Goal: Check status: Check status

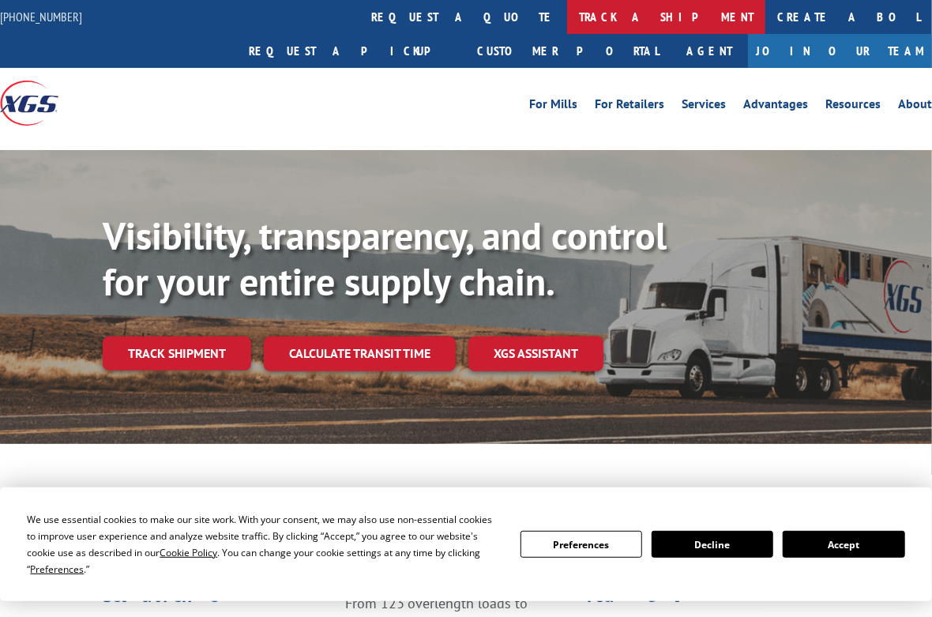
click at [567, 16] on link "track a shipment" at bounding box center [666, 17] width 198 height 34
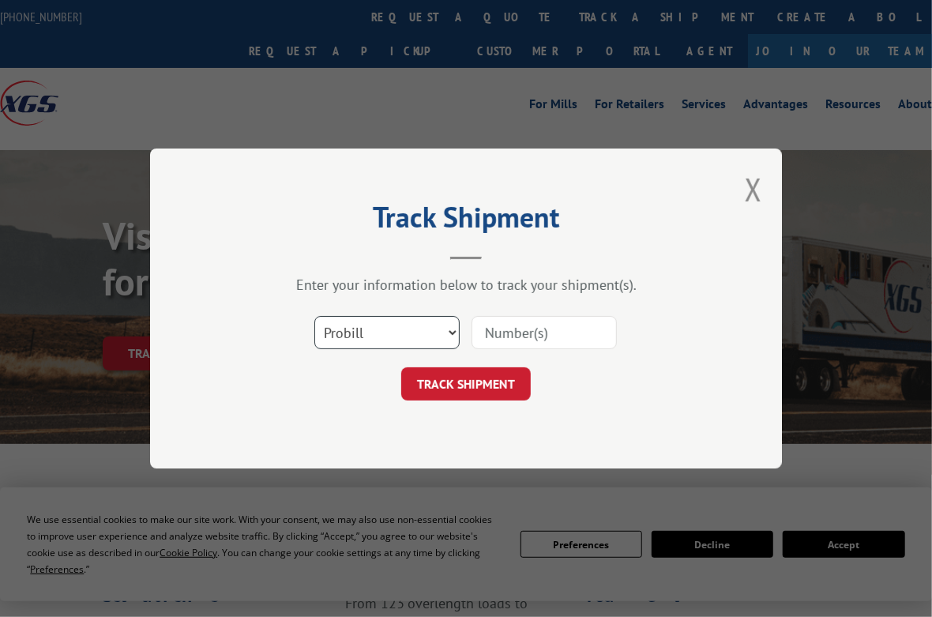
click at [433, 332] on select "Select category... Probill BOL PO" at bounding box center [386, 332] width 145 height 33
select select "po"
click at [314, 316] on select "Select category... Probill BOL PO" at bounding box center [386, 332] width 145 height 33
click at [543, 329] on input at bounding box center [543, 332] width 145 height 33
type input "2946499664"
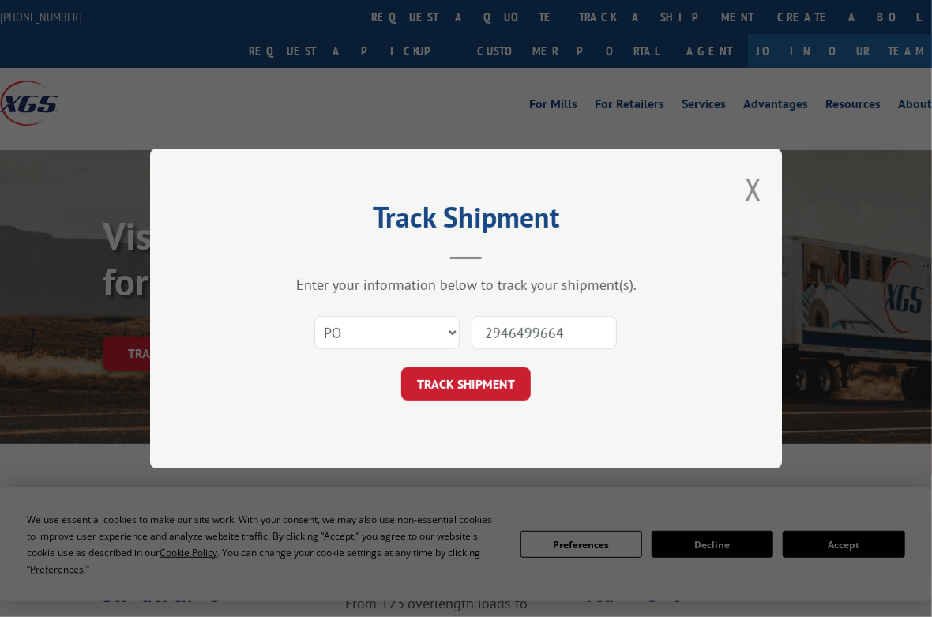
click button "TRACK SHIPMENT" at bounding box center [465, 383] width 129 height 33
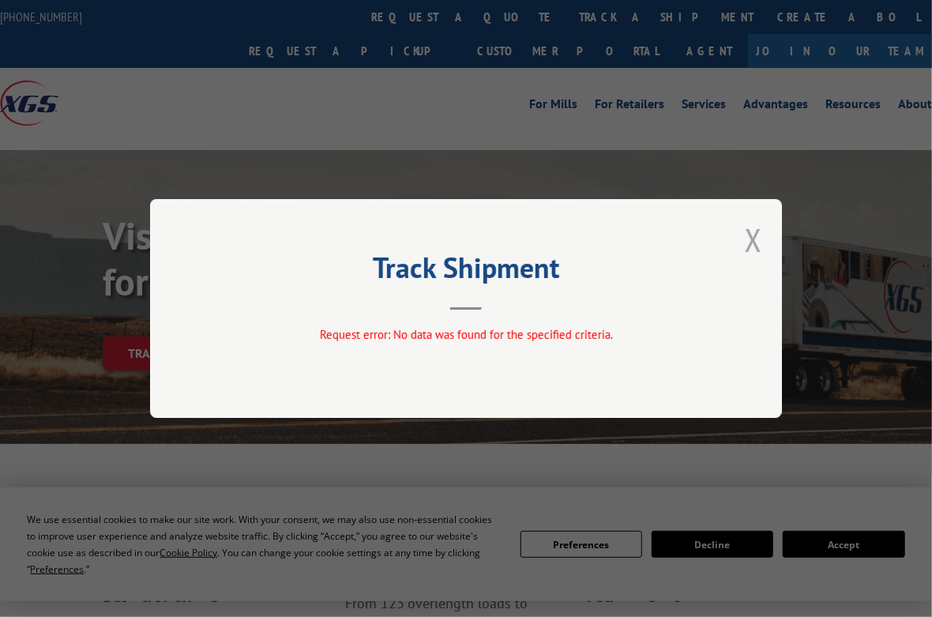
click at [749, 234] on button "Close modal" at bounding box center [752, 240] width 17 height 42
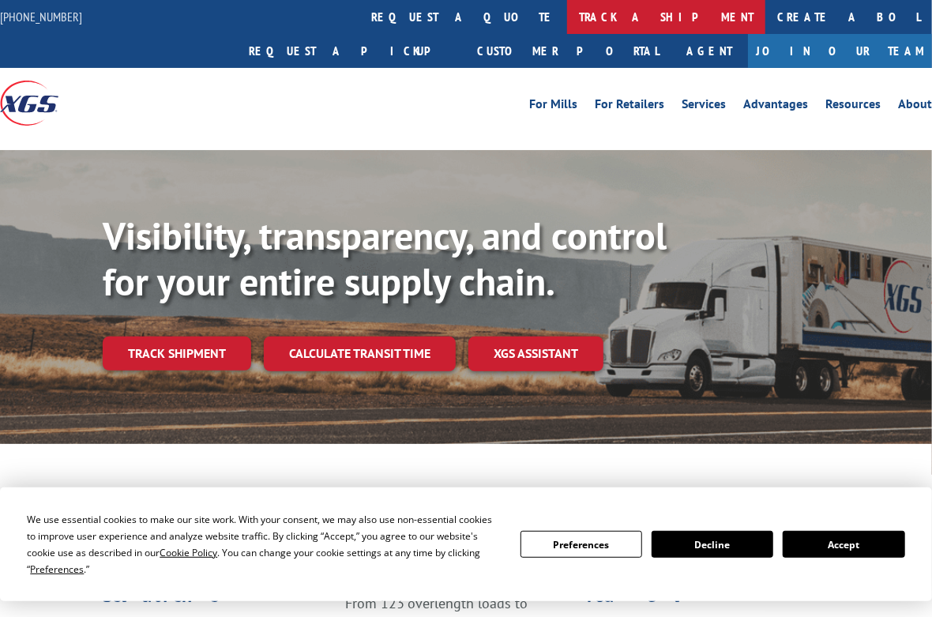
click at [567, 6] on link "track a shipment" at bounding box center [666, 17] width 198 height 34
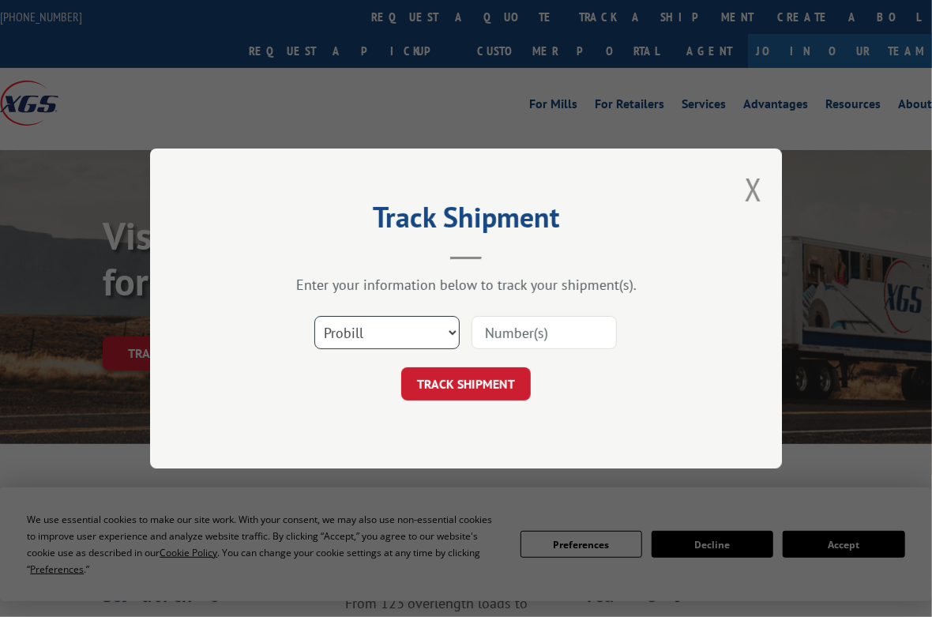
click at [401, 339] on select "Select category... Probill BOL PO" at bounding box center [386, 332] width 145 height 33
select select "bol"
click at [314, 316] on select "Select category... Probill BOL PO" at bounding box center [386, 332] width 145 height 33
